Goal: Download file/media

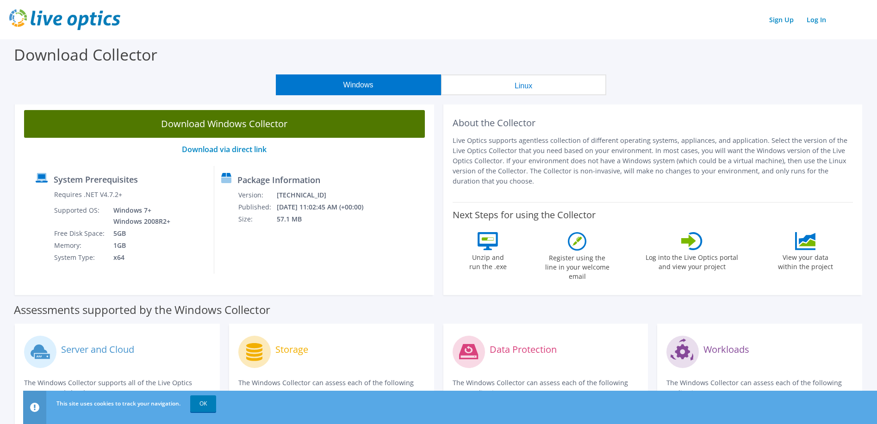
click at [186, 128] on link "Download Windows Collector" at bounding box center [224, 124] width 401 height 28
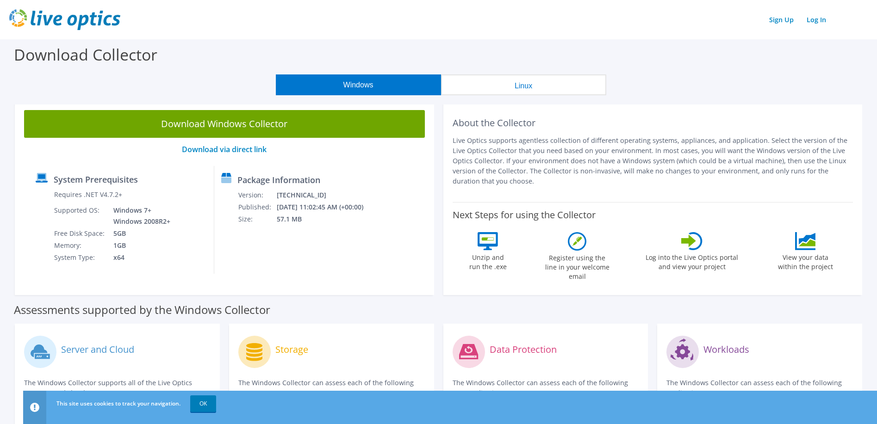
click at [290, 45] on div "Download Collector" at bounding box center [439, 56] width 868 height 35
click at [212, 124] on link "Download Windows Collector" at bounding box center [224, 124] width 401 height 28
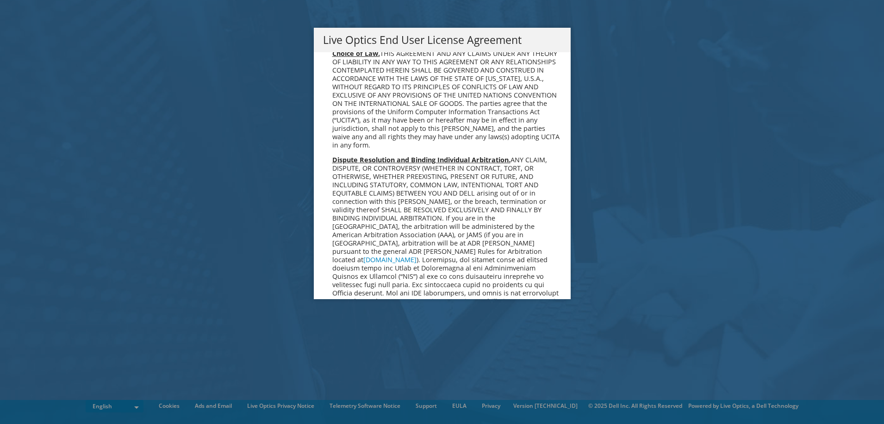
scroll to position [3499, 0]
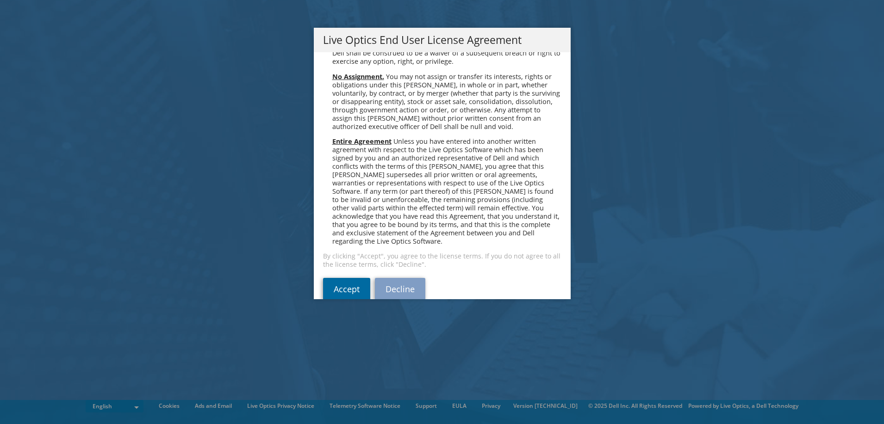
click at [333, 278] on link "Accept" at bounding box center [346, 289] width 47 height 22
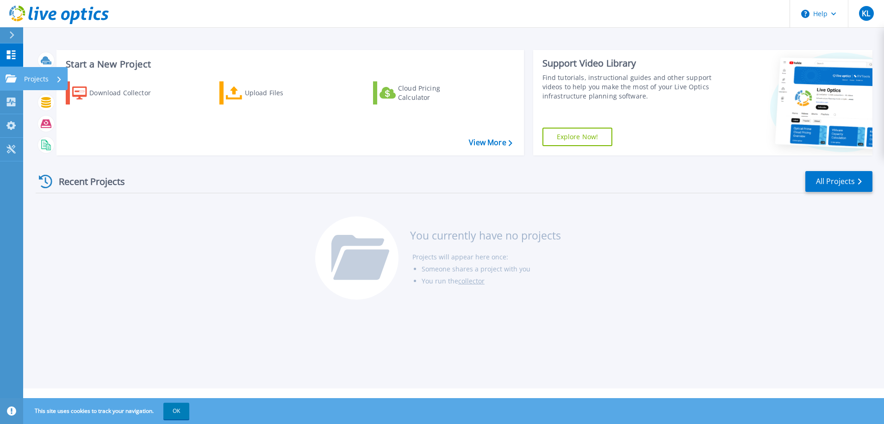
click at [10, 77] on icon at bounding box center [11, 78] width 11 height 8
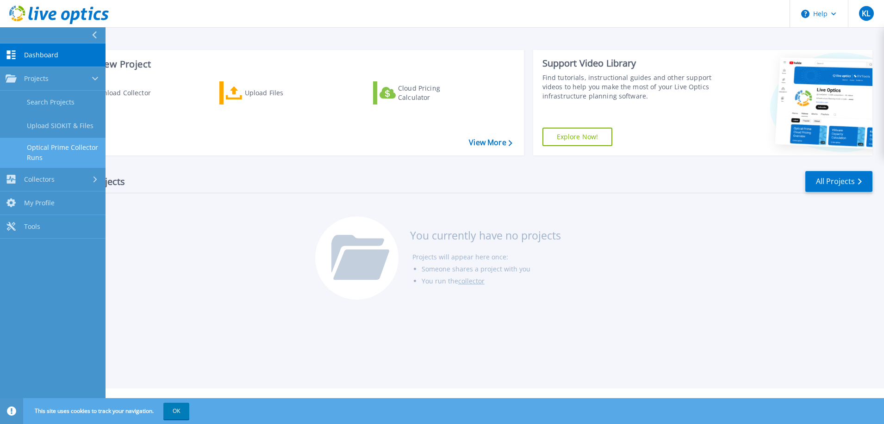
click at [70, 151] on link "Optical Prime Collector Runs" at bounding box center [52, 153] width 105 height 30
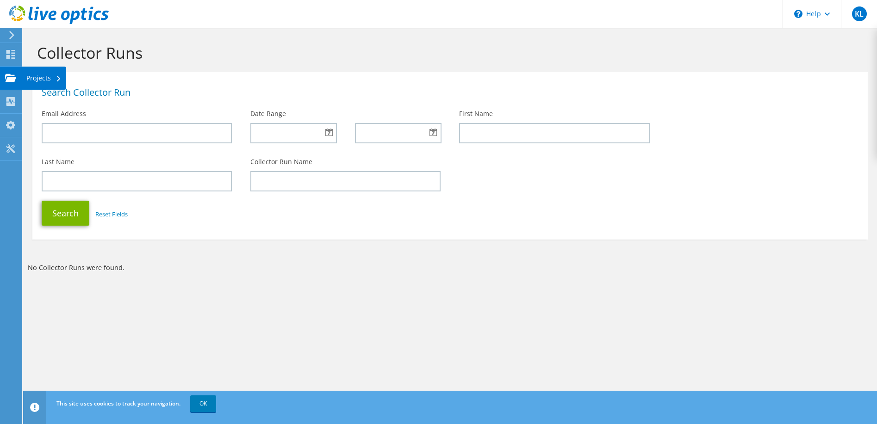
click at [10, 81] on use at bounding box center [10, 78] width 11 height 8
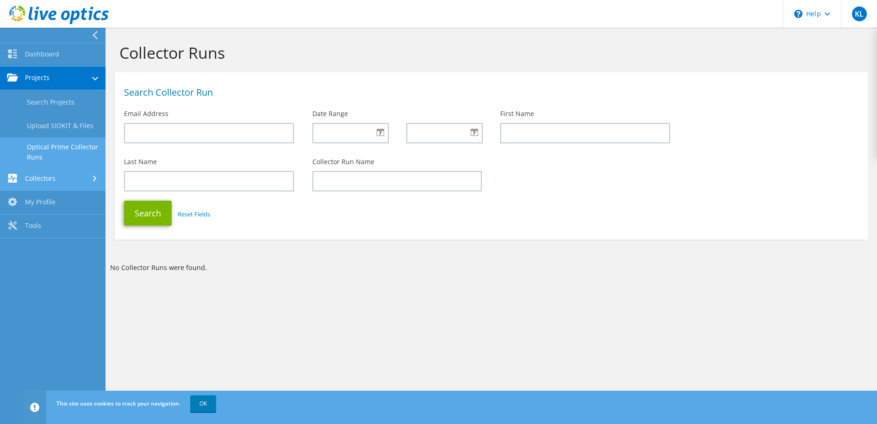
click at [54, 179] on link "Collectors" at bounding box center [52, 180] width 105 height 24
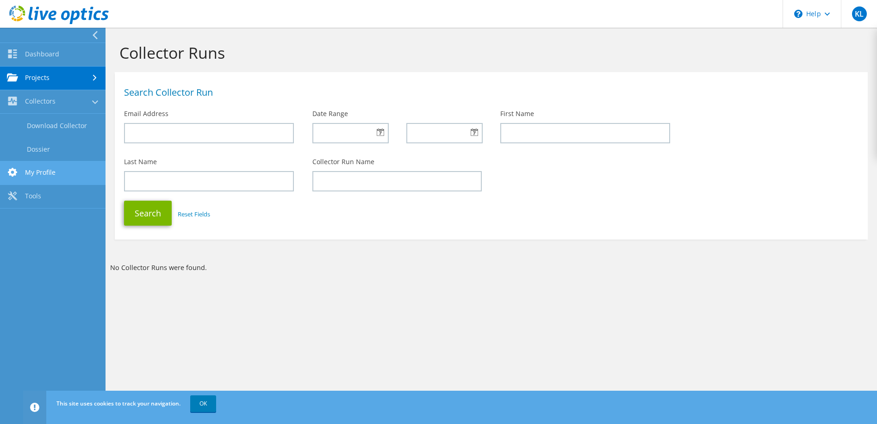
click at [43, 171] on link "My Profile" at bounding box center [52, 173] width 105 height 24
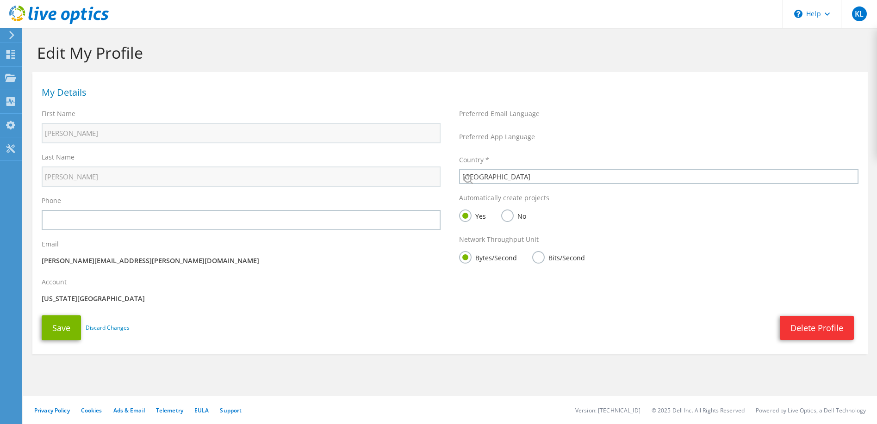
select select "224"
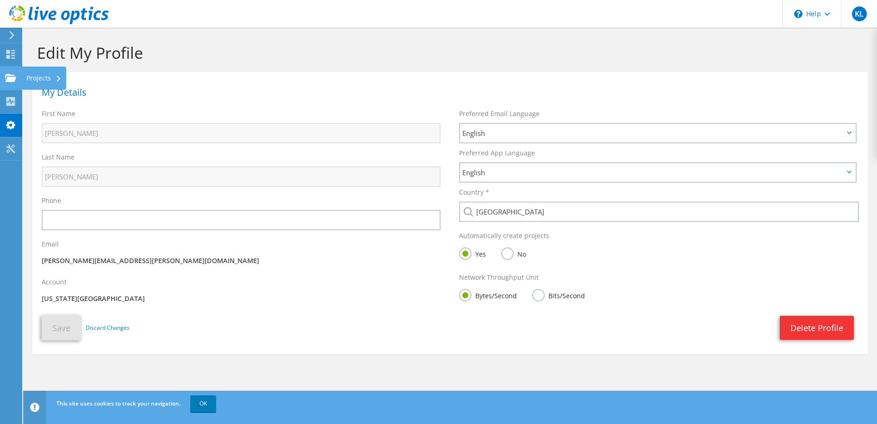
click at [7, 79] on use at bounding box center [10, 78] width 11 height 8
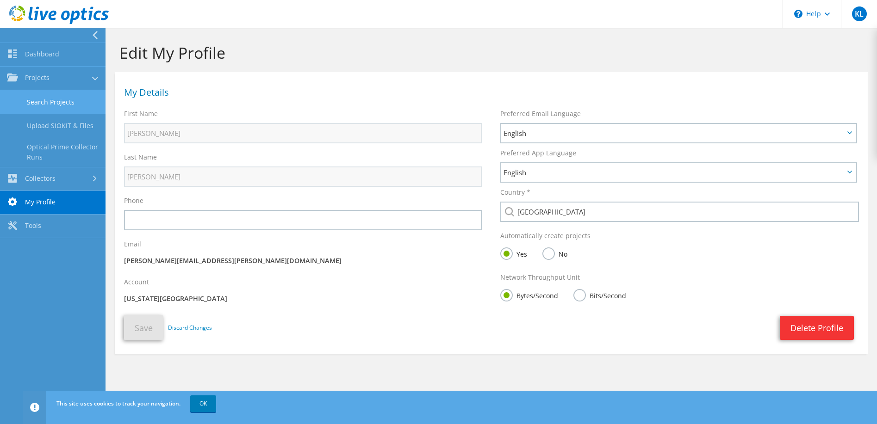
click at [50, 101] on link "Search Projects" at bounding box center [52, 102] width 105 height 24
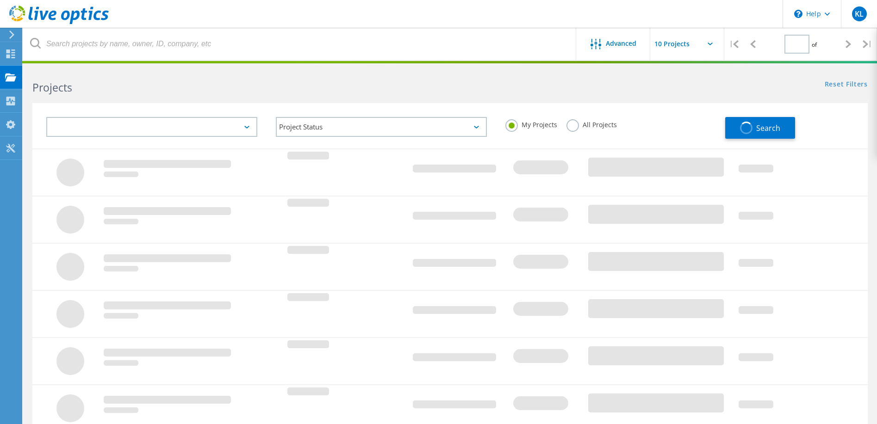
type input "1"
